Goal: Information Seeking & Learning: Learn about a topic

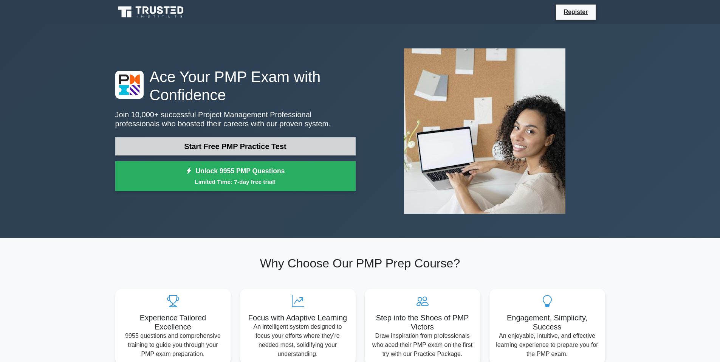
click at [177, 152] on link "Start Free PMP Practice Test" at bounding box center [235, 146] width 240 height 18
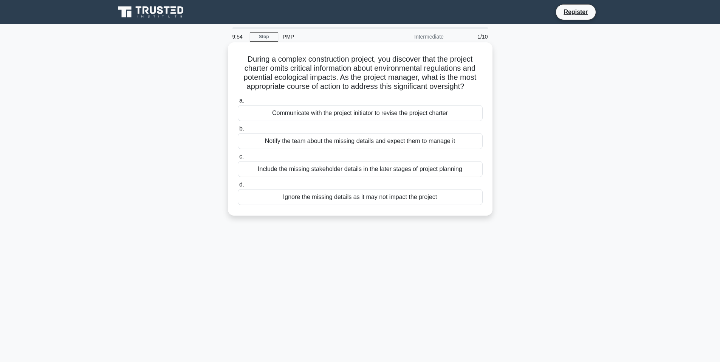
drag, startPoint x: 241, startPoint y: 57, endPoint x: 455, endPoint y: 205, distance: 260.6
click at [455, 205] on div "During a complex construction project, you discover that the project charter om…" at bounding box center [360, 128] width 259 height 167
copy div "During a complex construction project, you discover that the project charter om…"
click at [310, 110] on div "Communicate with the project initiator to revise the project charter" at bounding box center [360, 113] width 245 height 16
click at [238, 103] on input "a. Communicate with the project initiator to revise the project charter" at bounding box center [238, 100] width 0 height 5
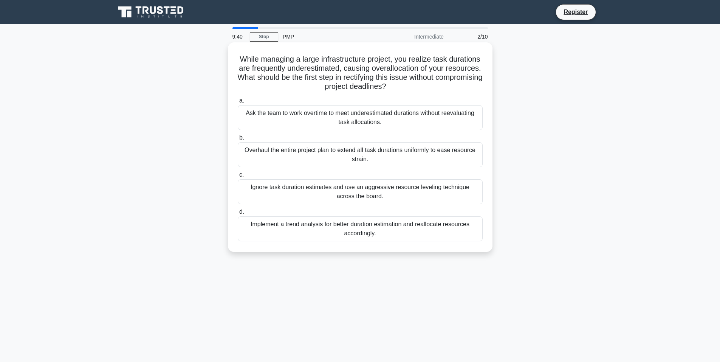
drag, startPoint x: 251, startPoint y: 57, endPoint x: 415, endPoint y: 235, distance: 241.6
click at [415, 235] on div "While managing a large infrastructure project, you realize task durations are f…" at bounding box center [360, 146] width 259 height 203
copy div "While managing a large infrastructure project, you realize task durations are f…"
click at [281, 235] on div "Implement a trend analysis for better duration estimation and reallocate resour…" at bounding box center [360, 228] width 245 height 25
click at [238, 214] on input "d. Implement a trend analysis for better duration estimation and reallocate res…" at bounding box center [238, 211] width 0 height 5
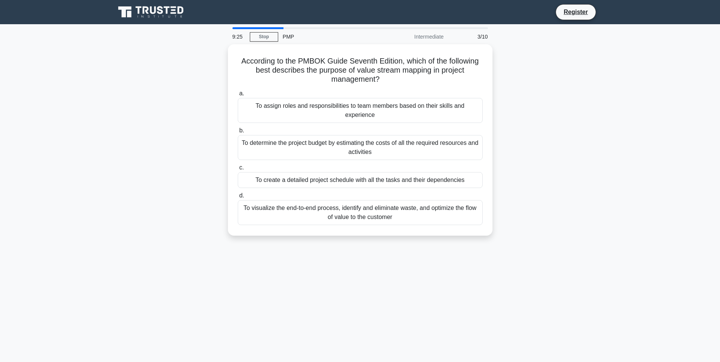
drag, startPoint x: 238, startPoint y: 57, endPoint x: 426, endPoint y: 243, distance: 263.8
click at [426, 243] on div "9:25 Stop PMP Intermediate 3/10 According to the PMBOK Guide Seventh Edition, w…" at bounding box center [360, 216] width 499 height 378
copy div "According to the PMBOK Guide Seventh Edition, which of the following best descr…"
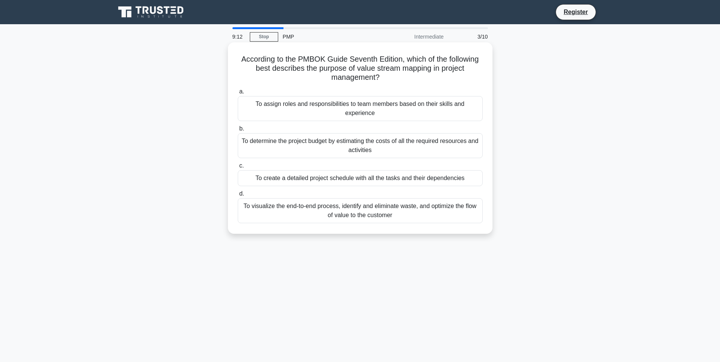
click at [285, 203] on div "To visualize the end-to-end process, identify and eliminate waste, and optimize…" at bounding box center [360, 210] width 245 height 25
click at [238, 196] on input "d. To visualize the end-to-end process, identify and eliminate waste, and optim…" at bounding box center [238, 193] width 0 height 5
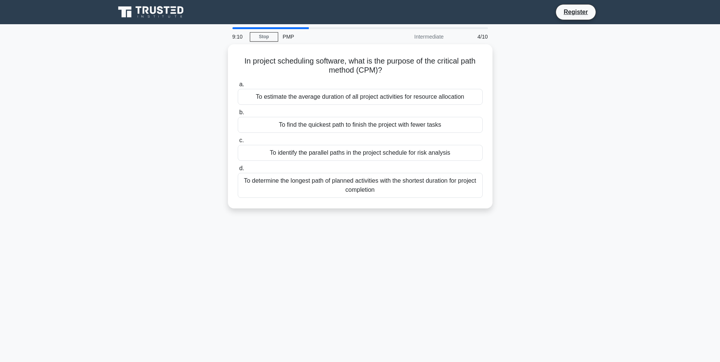
drag, startPoint x: 238, startPoint y: 60, endPoint x: 479, endPoint y: 211, distance: 284.1
click at [479, 211] on div "In project scheduling software, what is the purpose of the critical path method…" at bounding box center [360, 130] width 499 height 173
copy div "In project scheduling software, what is the purpose of the critical path method…"
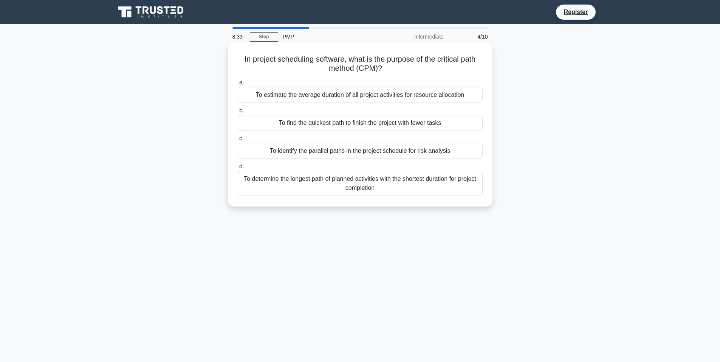
click at [315, 177] on div "To determine the longest path of planned activities with the shortest duration …" at bounding box center [360, 183] width 245 height 25
click at [238, 169] on input "d. To determine the longest path of planned activities with the shortest durati…" at bounding box center [238, 166] width 0 height 5
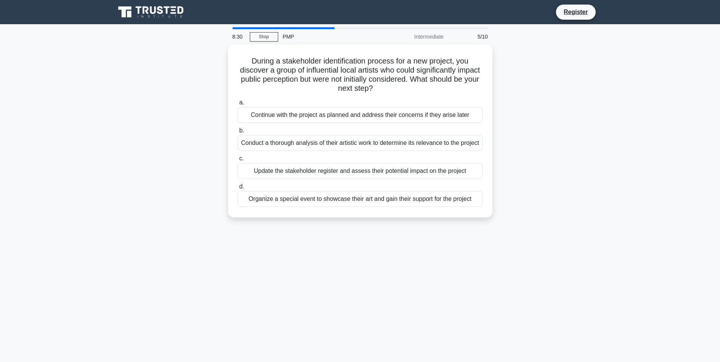
drag, startPoint x: 248, startPoint y: 60, endPoint x: 532, endPoint y: 245, distance: 338.4
click at [532, 245] on div "8:30 Stop PMP Intermediate 5/10 During a stakeholder identification process for…" at bounding box center [360, 216] width 499 height 378
copy div "During a stakeholder identification process for a new project, you discover a g…"
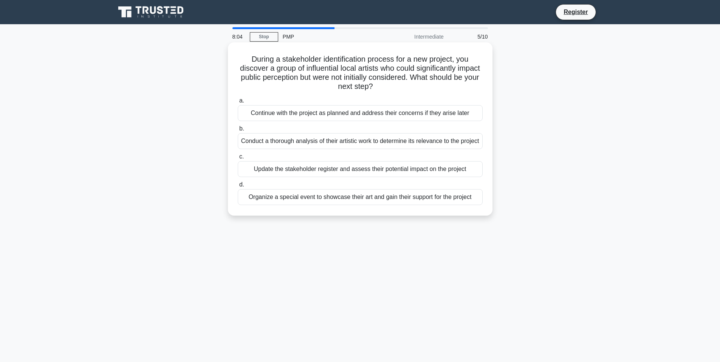
click at [274, 177] on div "Update the stakeholder register and assess their potential impact on the project" at bounding box center [360, 169] width 245 height 16
click at [238, 159] on input "c. Update the stakeholder register and assess their potential impact on the pro…" at bounding box center [238, 156] width 0 height 5
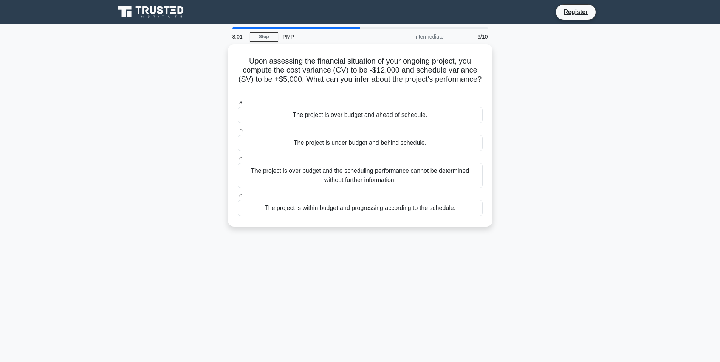
drag, startPoint x: 237, startPoint y: 52, endPoint x: 491, endPoint y: 245, distance: 319.1
click at [491, 245] on div "8:01 Stop PMP Intermediate 6/10 Upon assessing the financial situation of your …" at bounding box center [360, 216] width 499 height 378
copy div "Upon assessing the financial situation of your ongoing project, you compute the…"
click at [316, 113] on div "The project is over budget and ahead of schedule." at bounding box center [360, 113] width 245 height 16
click at [238, 103] on input "a. The project is over budget and ahead of schedule." at bounding box center [238, 100] width 0 height 5
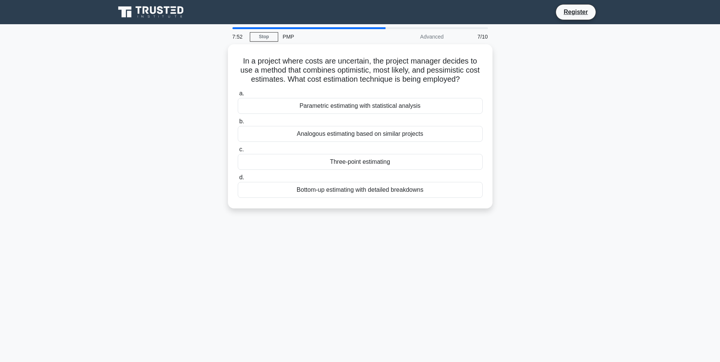
drag, startPoint x: 234, startPoint y: 55, endPoint x: 485, endPoint y: 219, distance: 300.2
click at [485, 219] on div "7:52 Stop PMP Advanced 7/10 In a project where costs are uncertain, the project…" at bounding box center [360, 216] width 499 height 378
copy div "In a project where costs are uncertain, the project manager decides to use a me…"
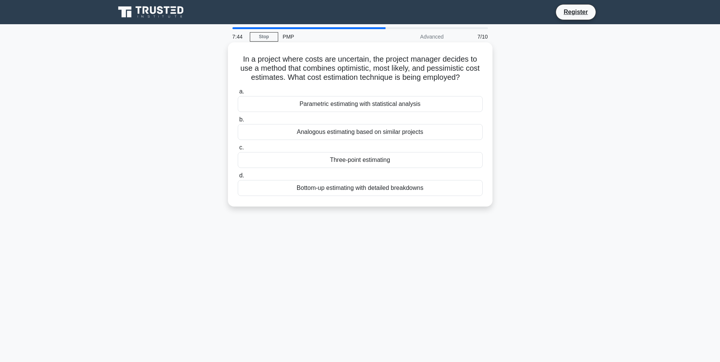
click at [296, 163] on div "Three-point estimating" at bounding box center [360, 160] width 245 height 16
click at [238, 150] on input "c. Three-point estimating" at bounding box center [238, 147] width 0 height 5
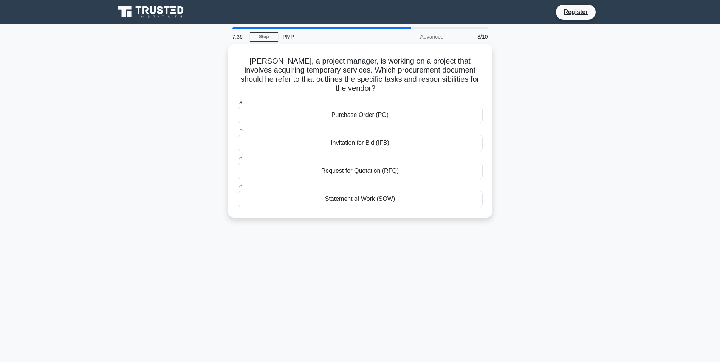
drag, startPoint x: 240, startPoint y: 63, endPoint x: 481, endPoint y: 237, distance: 297.5
click at [481, 237] on div "7:36 Stop PMP Advanced 8/10 Peter, a project manager, is working on a project t…" at bounding box center [360, 216] width 499 height 378
copy div "eter, a project manager, is working on a project that involves acquiring tempor…"
click at [355, 190] on div "Statement of Work (SOW)" at bounding box center [360, 197] width 245 height 16
click at [238, 187] on input "d. Statement of Work (SOW)" at bounding box center [238, 184] width 0 height 5
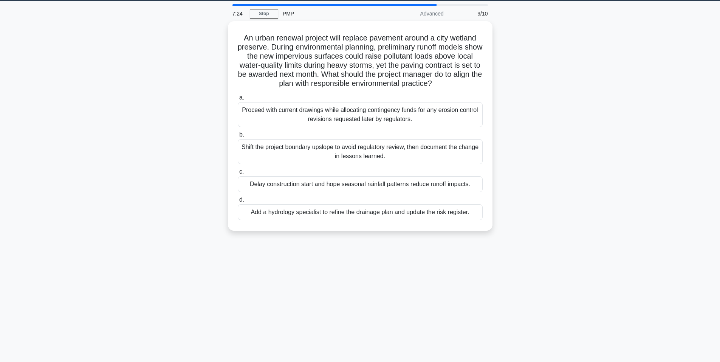
scroll to position [46, 0]
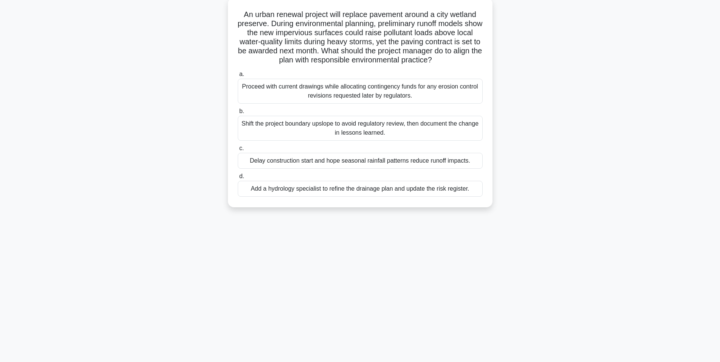
drag, startPoint x: 238, startPoint y: 57, endPoint x: 500, endPoint y: 362, distance: 401.8
click at [500, 361] on html "Register 7:23 Stop PMP" at bounding box center [360, 158] width 720 height 408
copy div "An urban renewal project will replace pavement around a city wetland preserve. …"
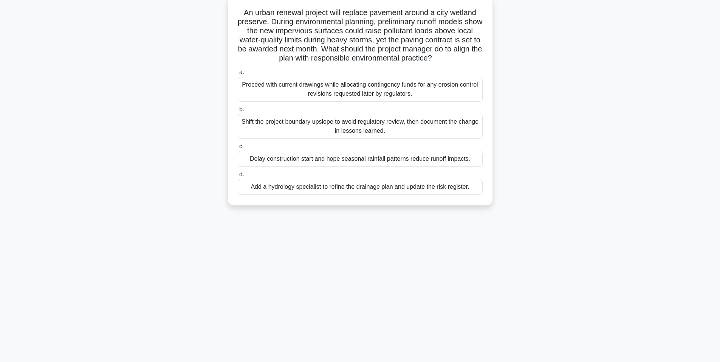
click at [307, 184] on div "Add a hydrology specialist to refine the drainage plan and update the risk regi…" at bounding box center [360, 187] width 245 height 16
click at [238, 177] on input "d. Add a hydrology specialist to refine the drainage plan and update the risk r…" at bounding box center [238, 174] width 0 height 5
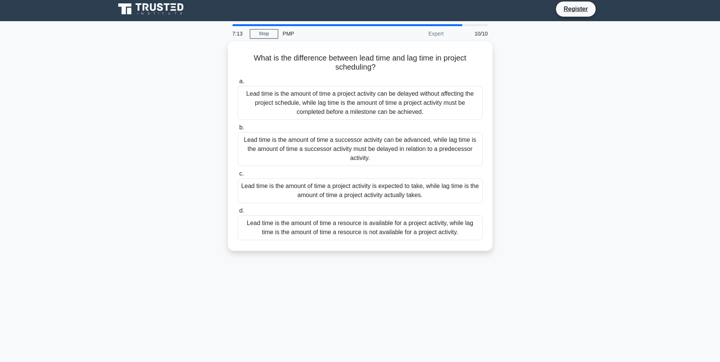
scroll to position [0, 0]
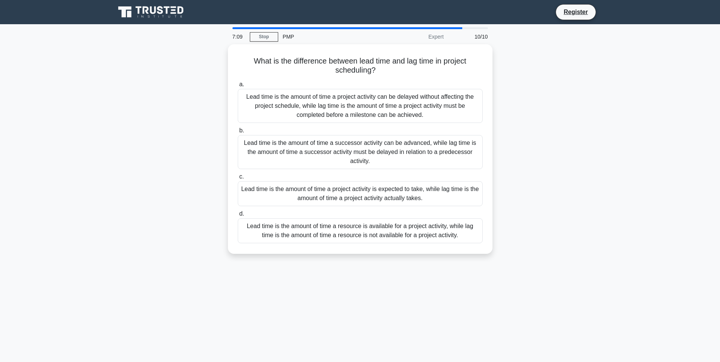
drag, startPoint x: 243, startPoint y: 57, endPoint x: 476, endPoint y: 288, distance: 327.5
click at [476, 288] on div "7:09 Stop PMP Expert 10/10 What is the difference between lead time and lag tim…" at bounding box center [360, 216] width 499 height 378
copy div "What is the difference between lead time and lag time in project scheduling? .s…"
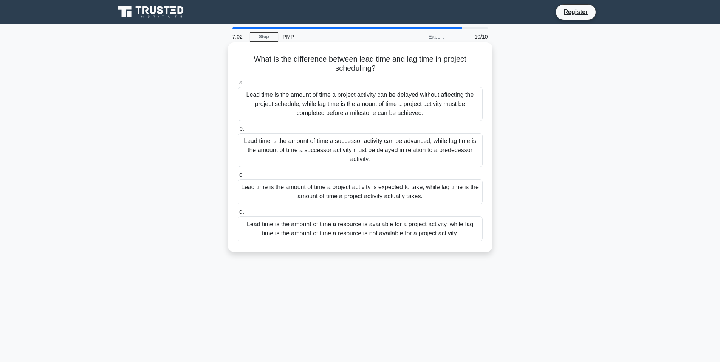
click at [267, 142] on div "Lead time is the amount of time a successor activity can be advanced, while lag…" at bounding box center [360, 150] width 245 height 34
click at [238, 131] on input "b. Lead time is the amount of time a successor activity can be advanced, while …" at bounding box center [238, 128] width 0 height 5
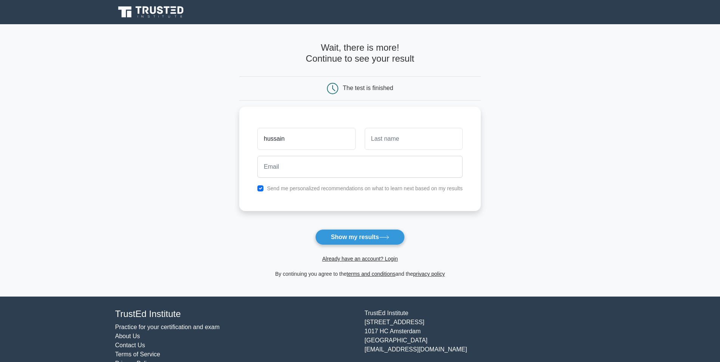
type input "hussain"
type input "jahrami"
type input "hussain@alqassab.cc"
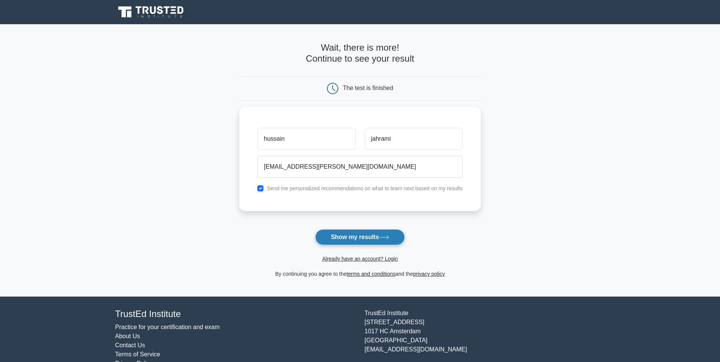
click at [352, 232] on button "Show my results" at bounding box center [359, 237] width 89 height 16
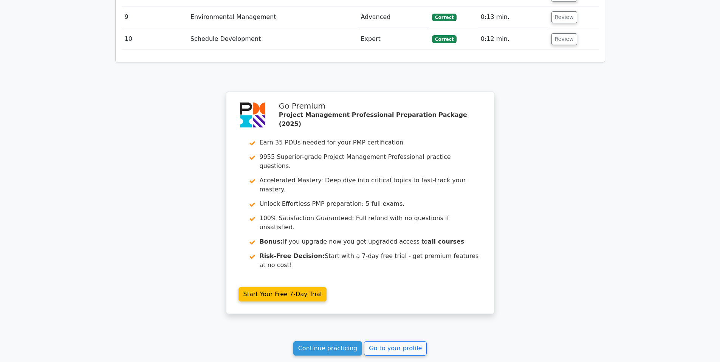
scroll to position [1260, 0]
